Goal: Task Accomplishment & Management: Manage account settings

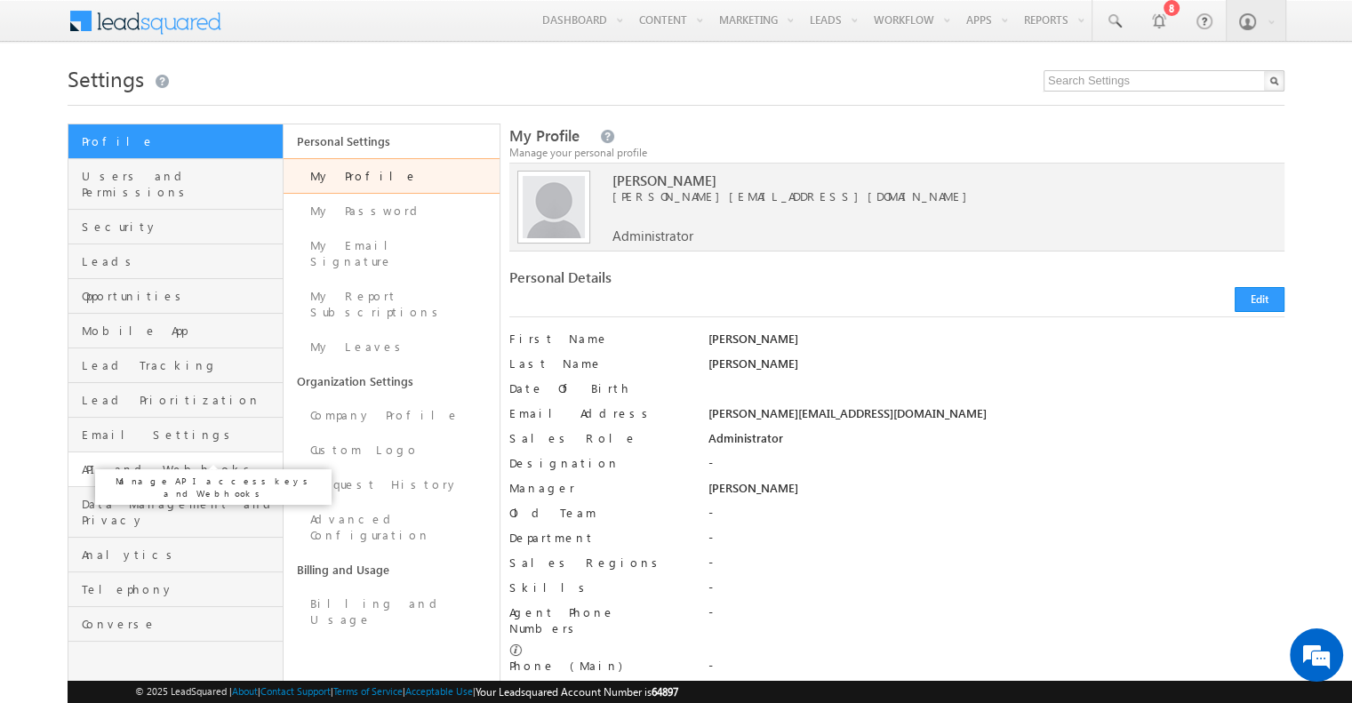
click at [133, 461] on span "API and Webhooks" at bounding box center [180, 469] width 196 height 16
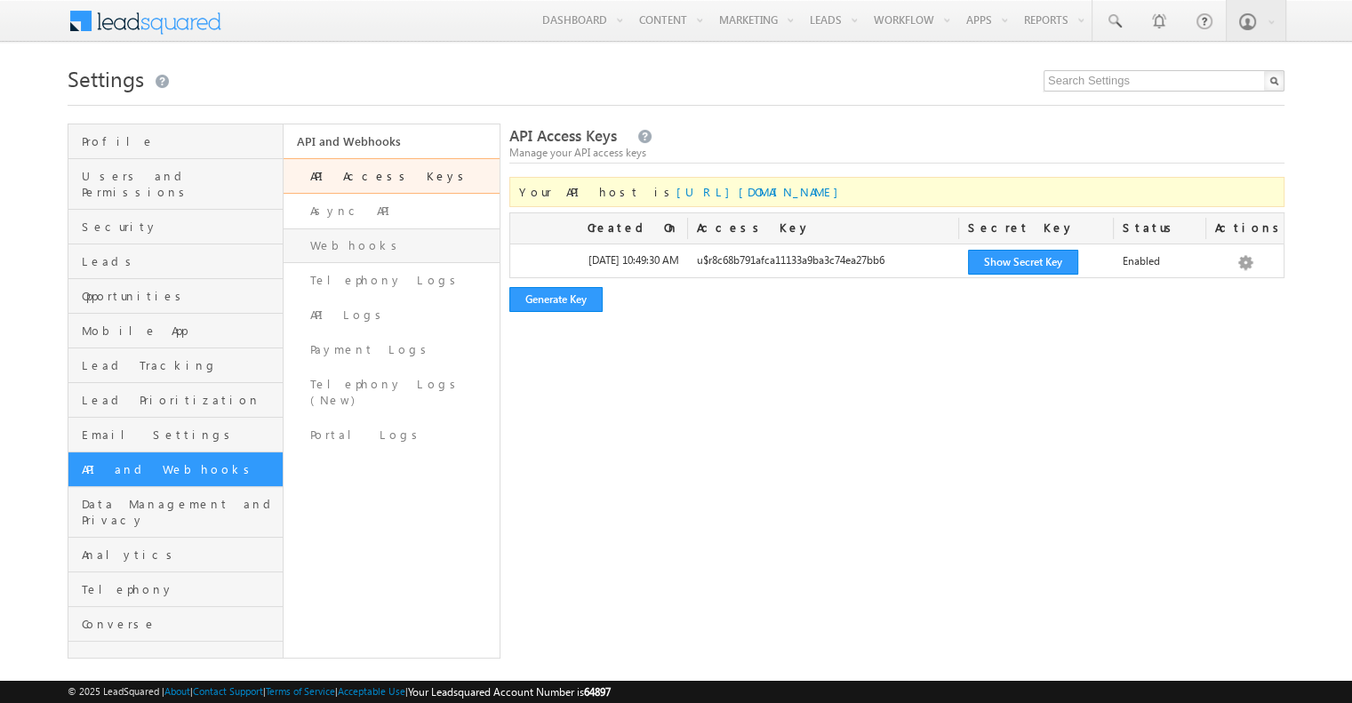
click at [369, 252] on link "Webhooks" at bounding box center [391, 245] width 215 height 35
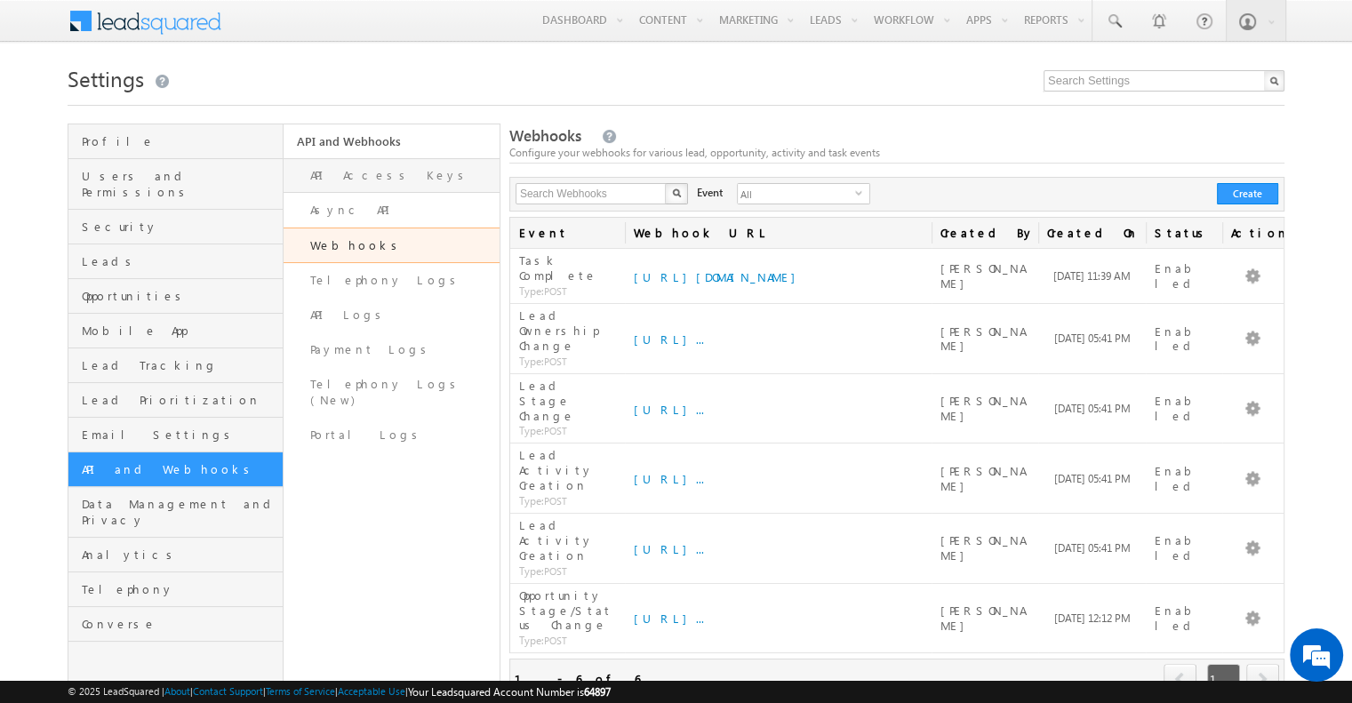
click at [420, 173] on link "API Access Keys" at bounding box center [391, 175] width 215 height 35
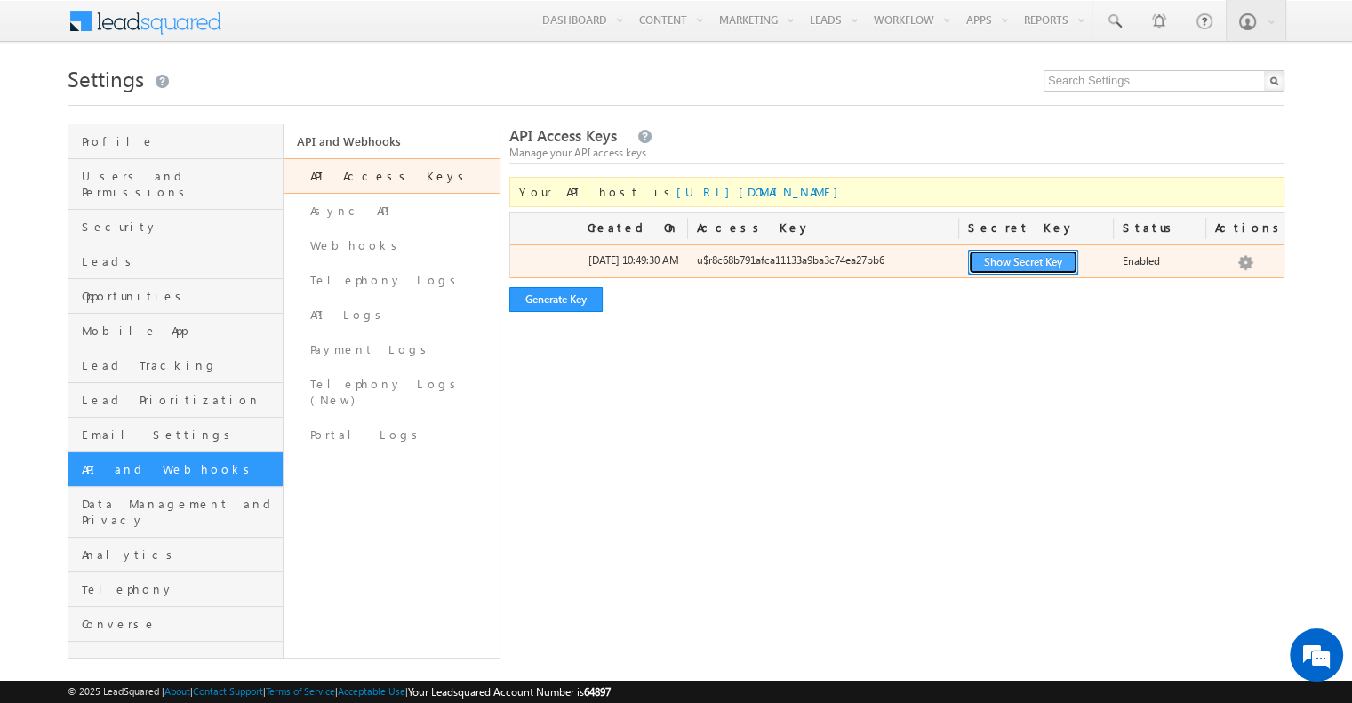
click at [1030, 260] on button "Show Secret Key" at bounding box center [1023, 262] width 110 height 25
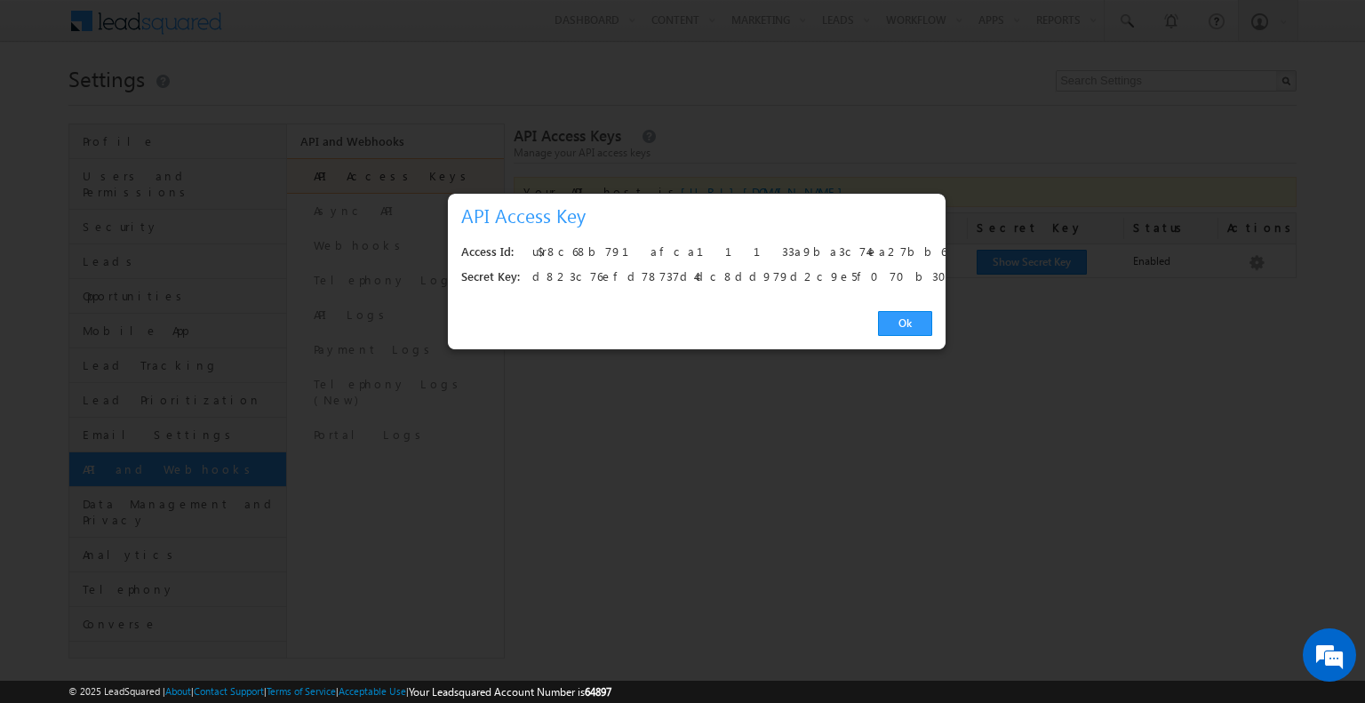
click at [616, 251] on div "u$r8c68b791afca11133a9ba3c74ea27bb6" at bounding box center [727, 252] width 390 height 25
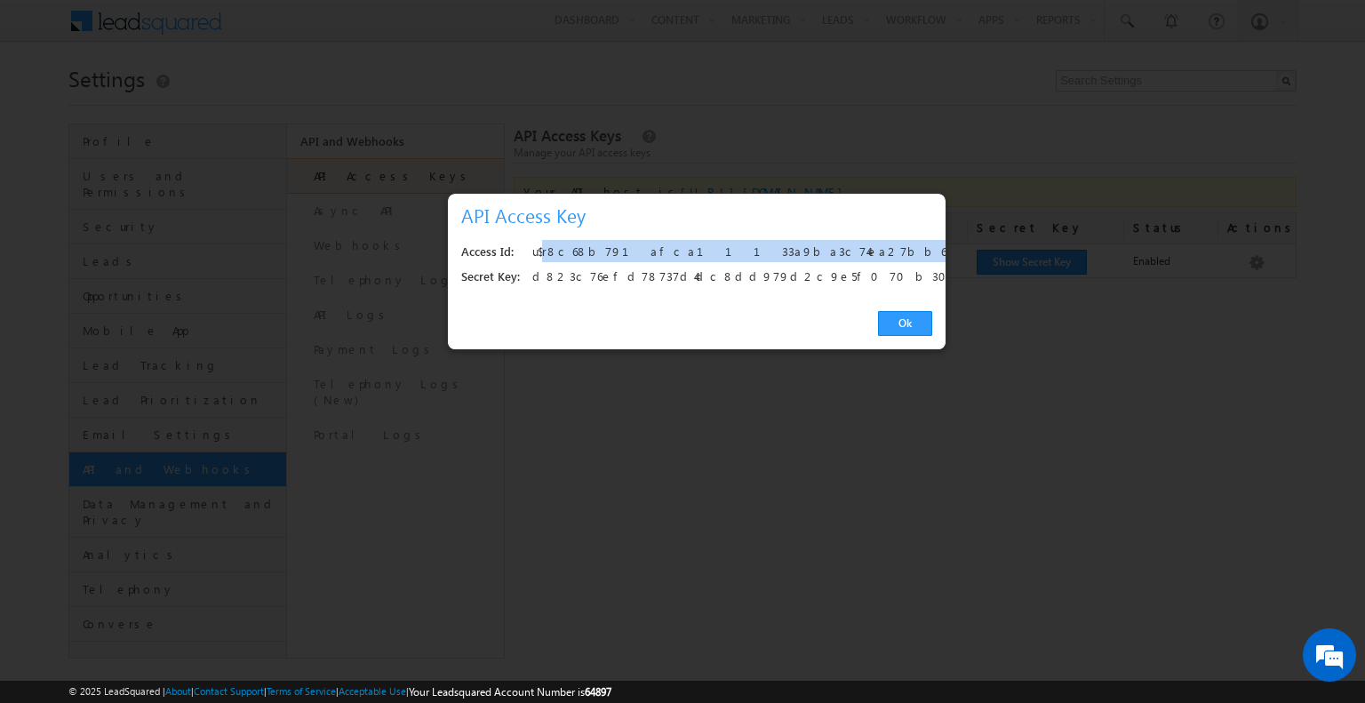
click at [616, 251] on div "u$r8c68b791afca11133a9ba3c74ea27bb6" at bounding box center [727, 252] width 390 height 25
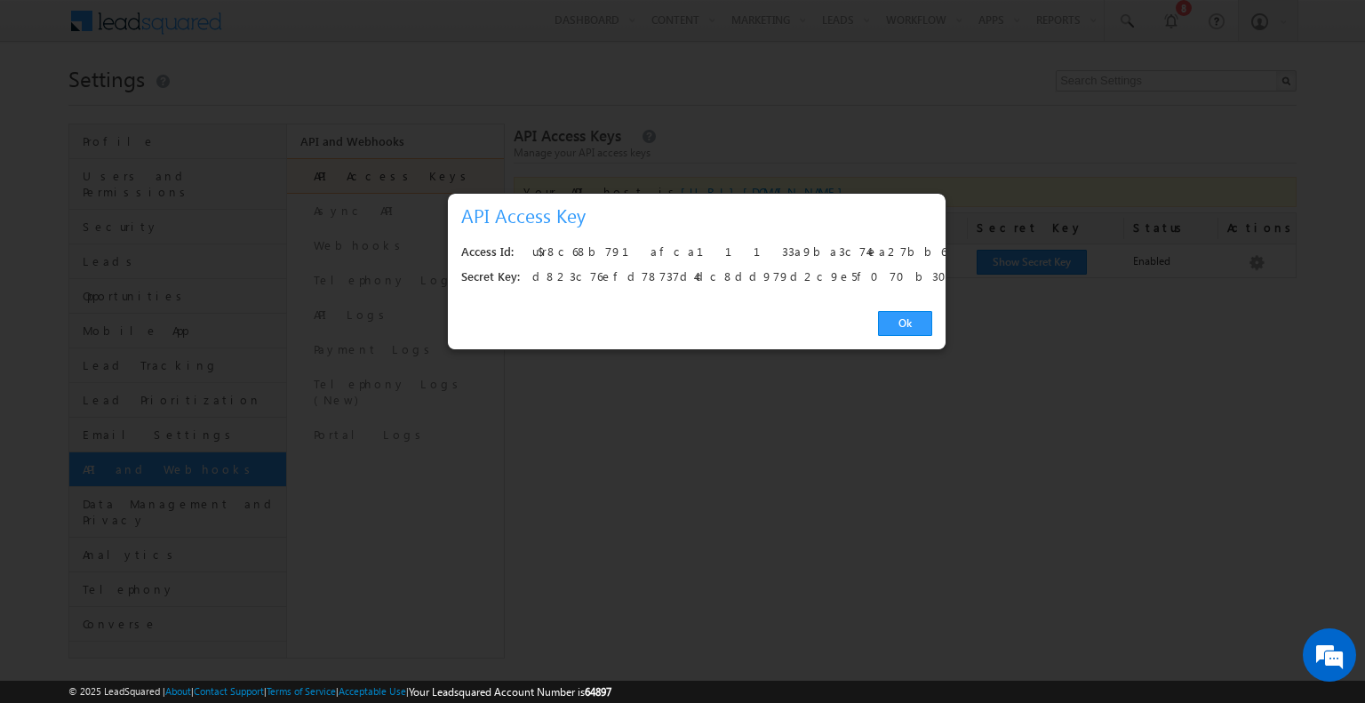
click at [667, 269] on div "d823c76efd78737d4dc8dd979d2c9e5f070b302d" at bounding box center [727, 277] width 390 height 25
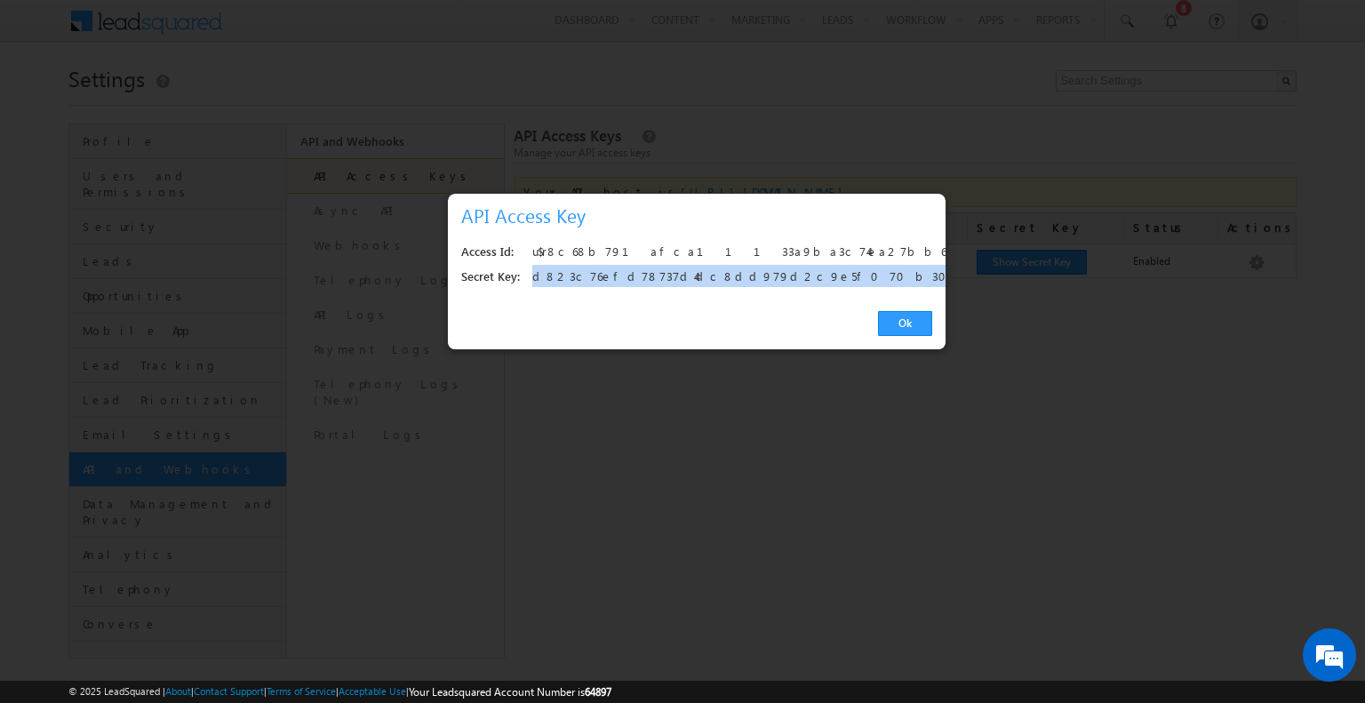
click at [667, 269] on div "d823c76efd78737d4dc8dd979d2c9e5f070b302d" at bounding box center [727, 277] width 390 height 25
copy div "d823c76efd78737d4dc8dd979d2c9e5f070b302d"
